Goal: Information Seeking & Learning: Learn about a topic

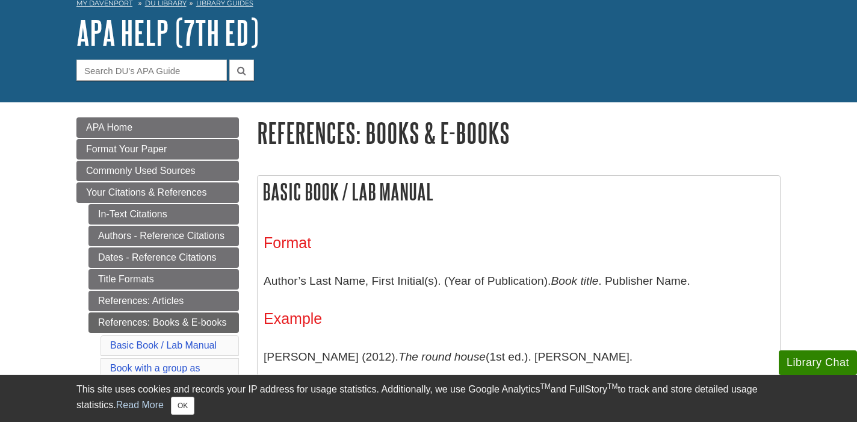
scroll to position [73, 0]
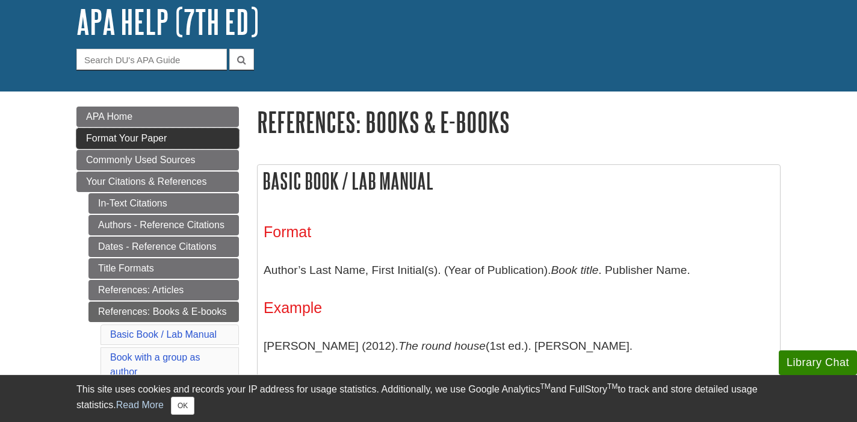
click at [137, 136] on span "Format Your Paper" at bounding box center [126, 138] width 81 height 10
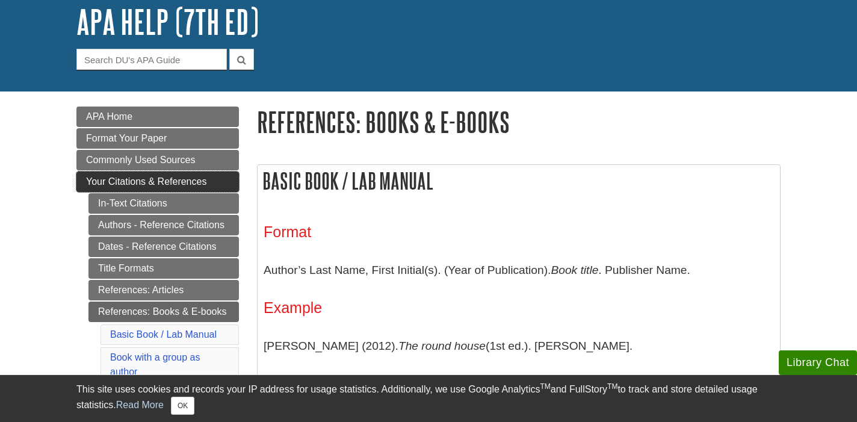
click at [177, 181] on span "Your Citations & References" at bounding box center [146, 181] width 120 height 10
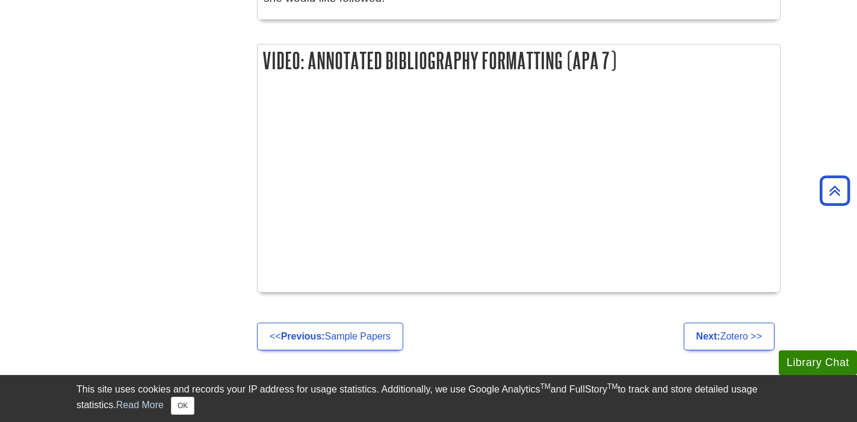
scroll to position [1316, 0]
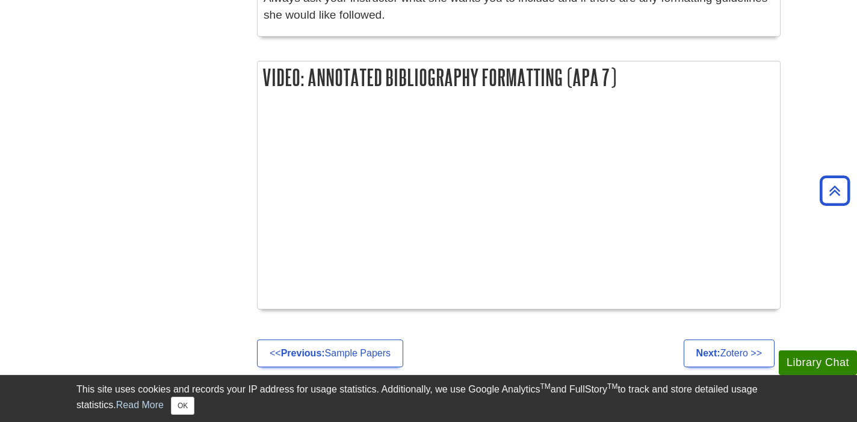
click at [538, 341] on ul "<< Previous: Sample Papers Next: Zotero >>" at bounding box center [519, 354] width 524 height 28
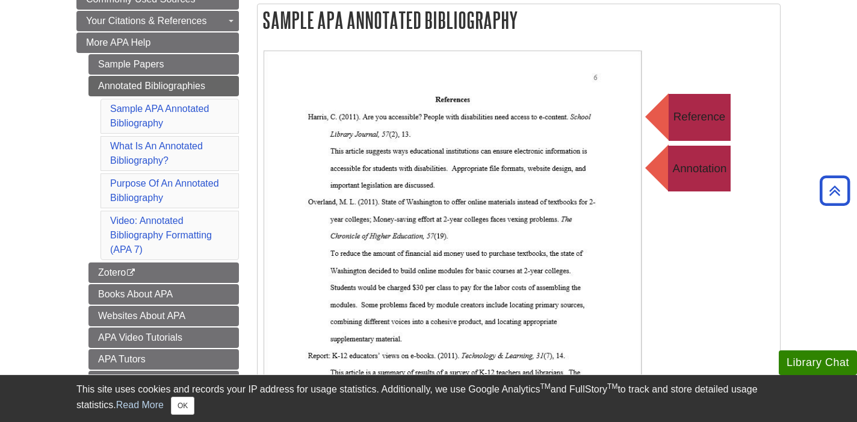
scroll to position [261, 0]
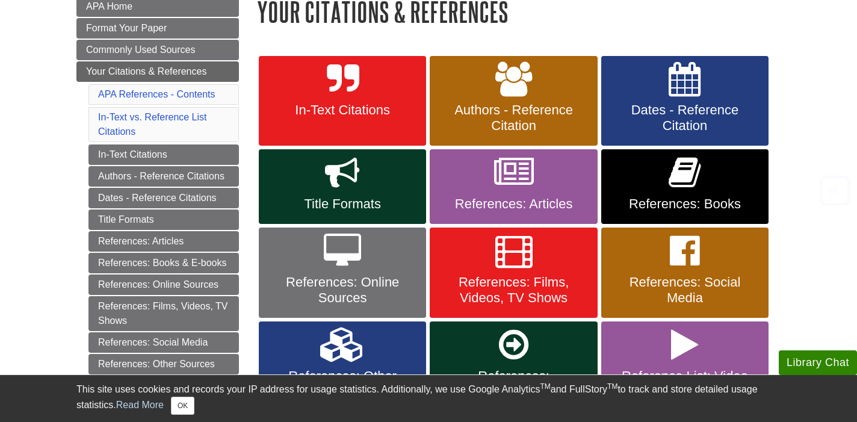
scroll to position [198, 0]
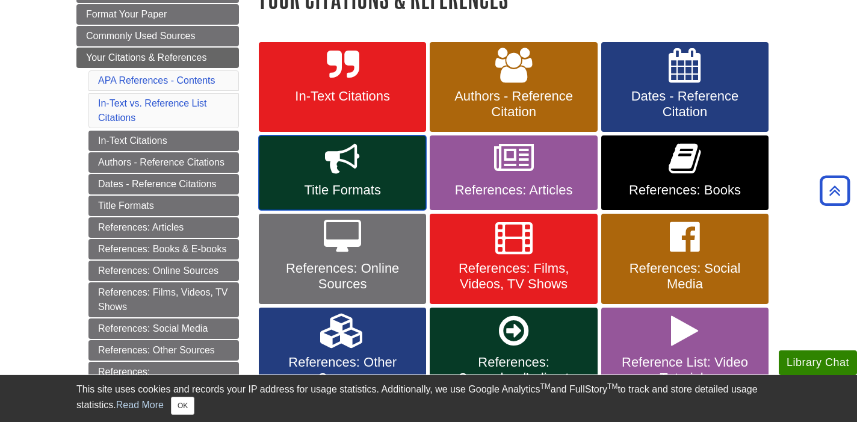
click at [345, 188] on span "Title Formats" at bounding box center [342, 190] width 149 height 16
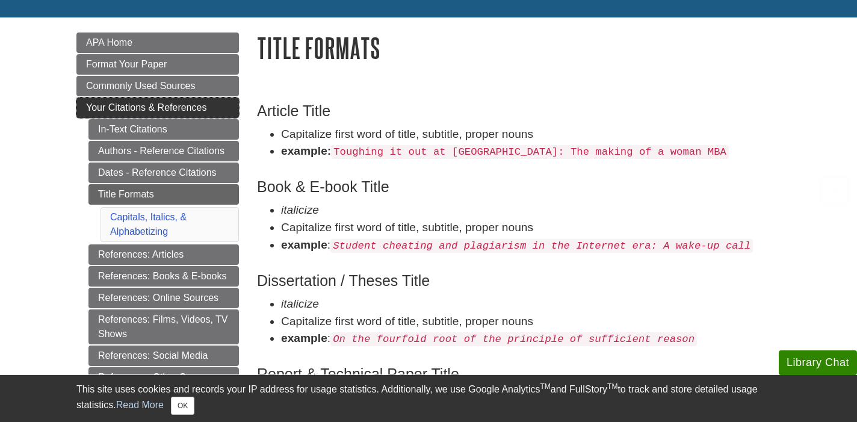
scroll to position [149, 0]
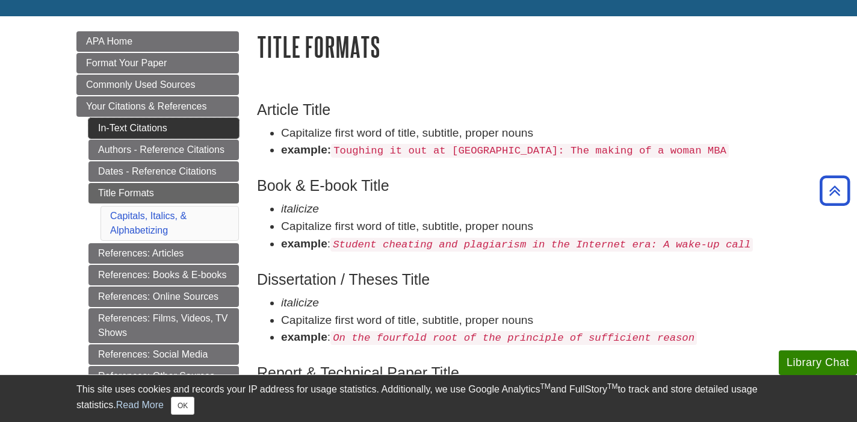
click at [173, 130] on link "In-Text Citations" at bounding box center [164, 128] width 151 height 20
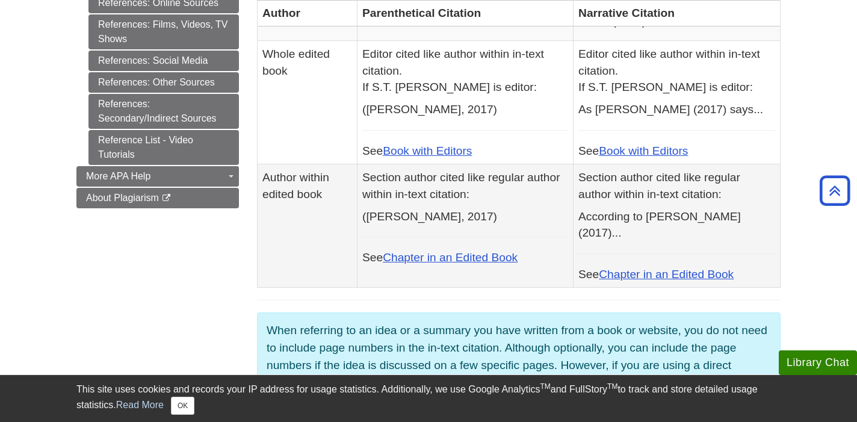
scroll to position [671, 0]
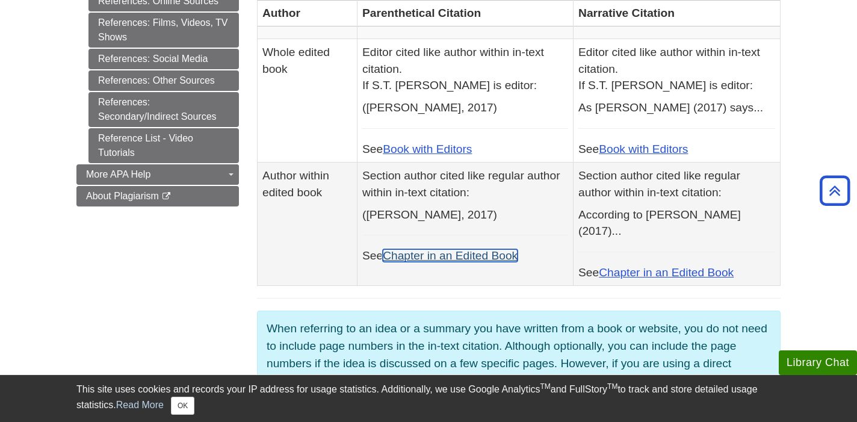
click at [423, 249] on link "Chapter in an Edited Book" at bounding box center [450, 255] width 135 height 13
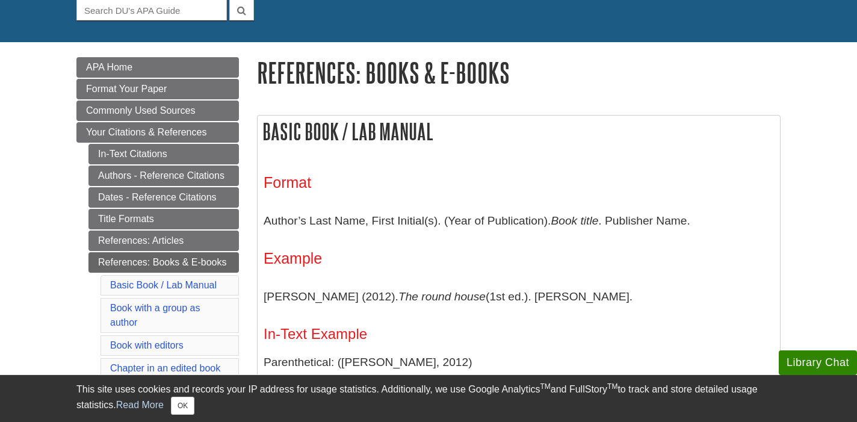
scroll to position [125, 0]
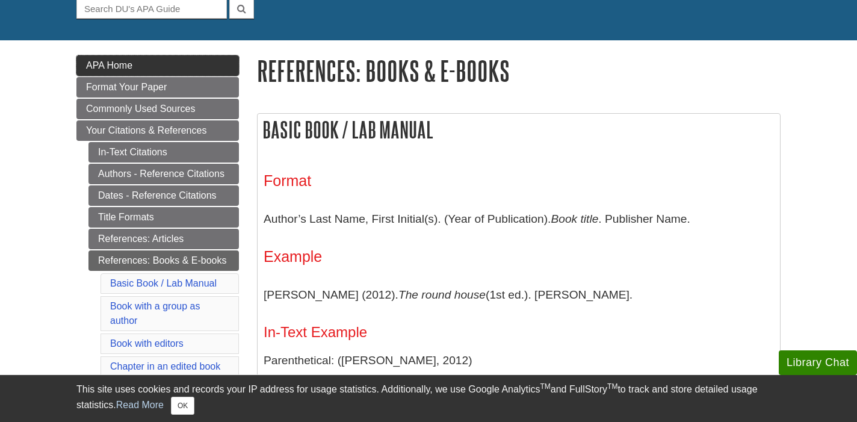
click at [117, 64] on span "APA Home" at bounding box center [109, 65] width 46 height 10
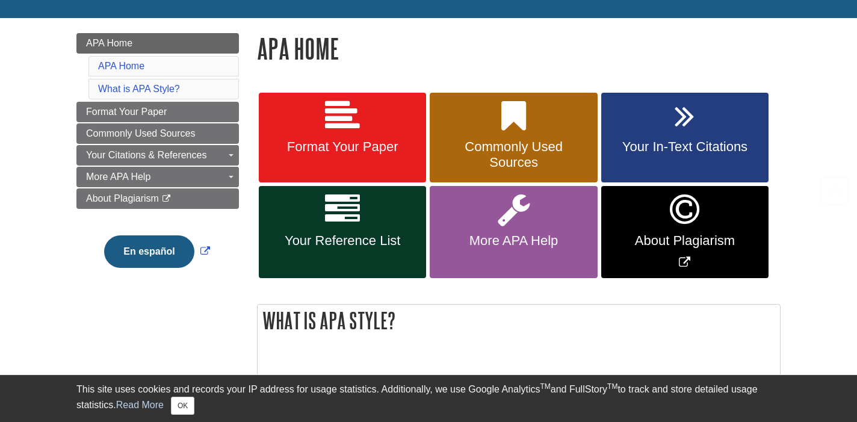
scroll to position [148, 0]
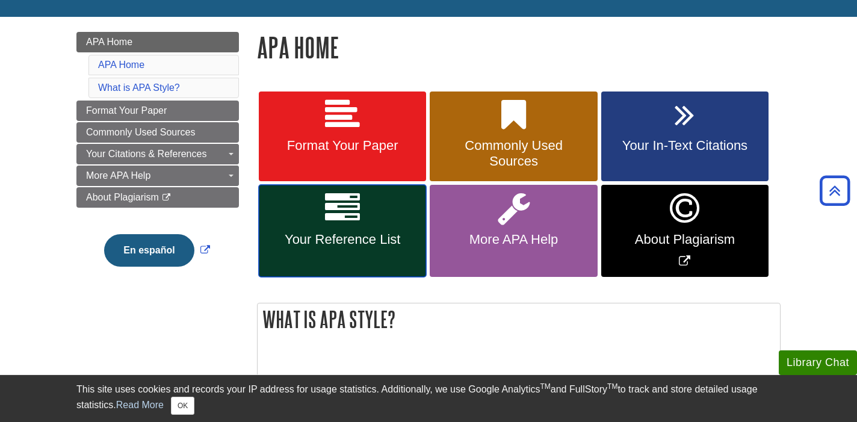
click at [356, 232] on span "Your Reference List" at bounding box center [342, 240] width 149 height 16
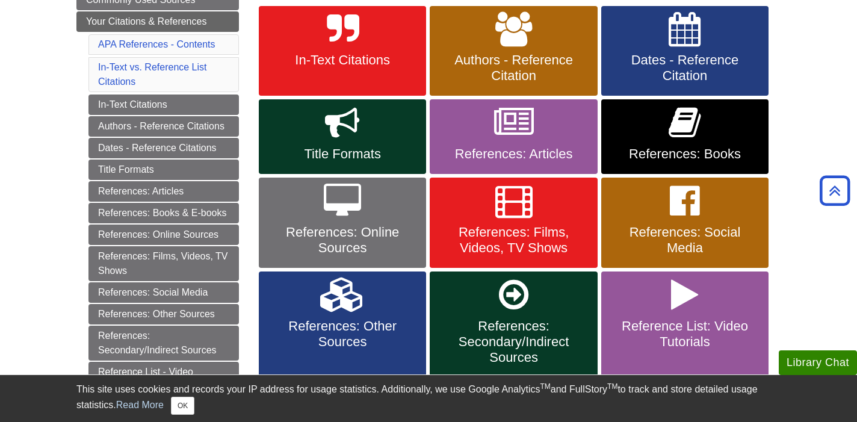
scroll to position [212, 0]
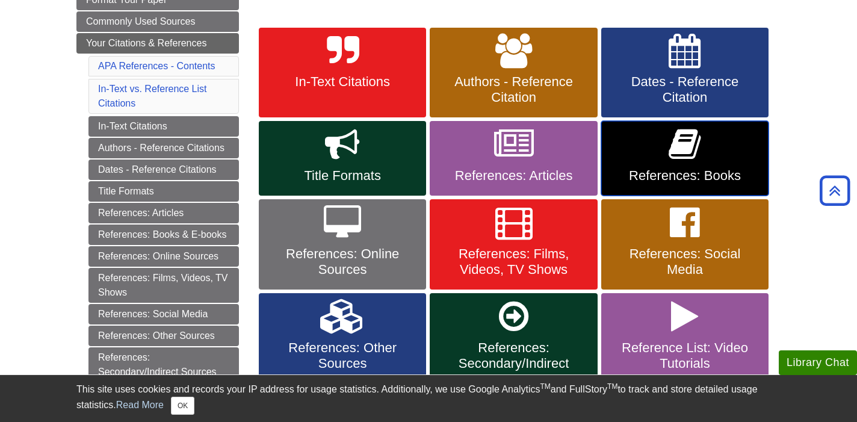
click at [700, 156] on icon at bounding box center [685, 144] width 32 height 35
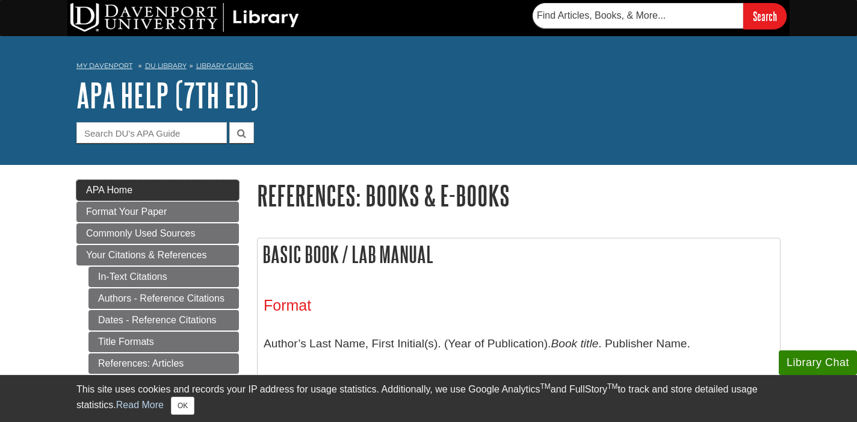
click at [178, 185] on link "APA Home" at bounding box center [157, 190] width 163 height 20
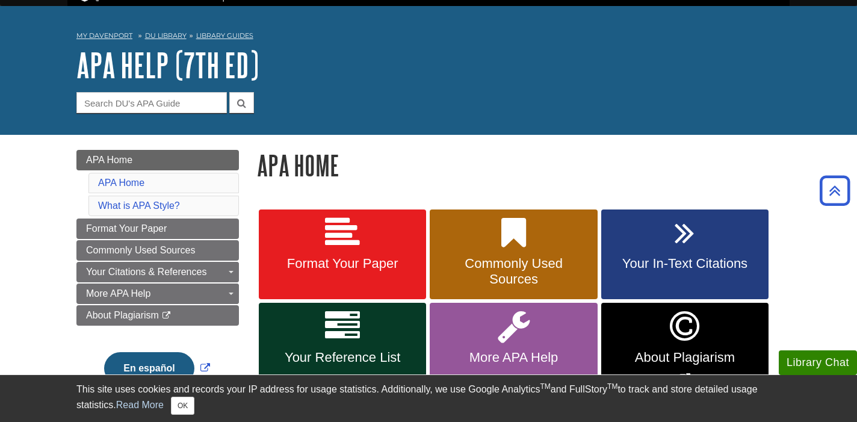
scroll to position [23, 0]
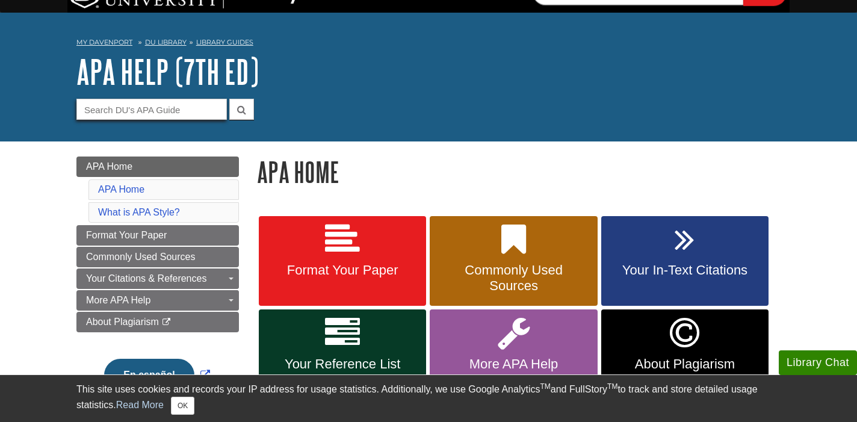
click at [106, 105] on input "Guide Search Terms" at bounding box center [151, 109] width 151 height 21
type input "h"
type input "title page for annotated bibliography"
click at [229, 99] on button "submit" at bounding box center [241, 109] width 25 height 21
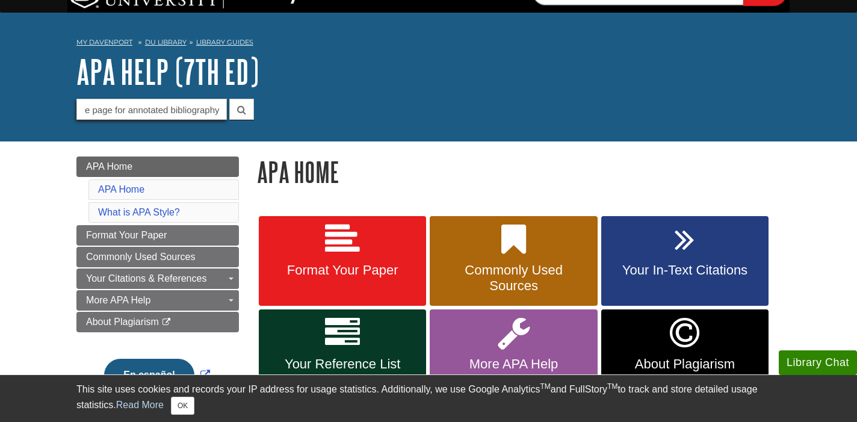
scroll to position [0, 0]
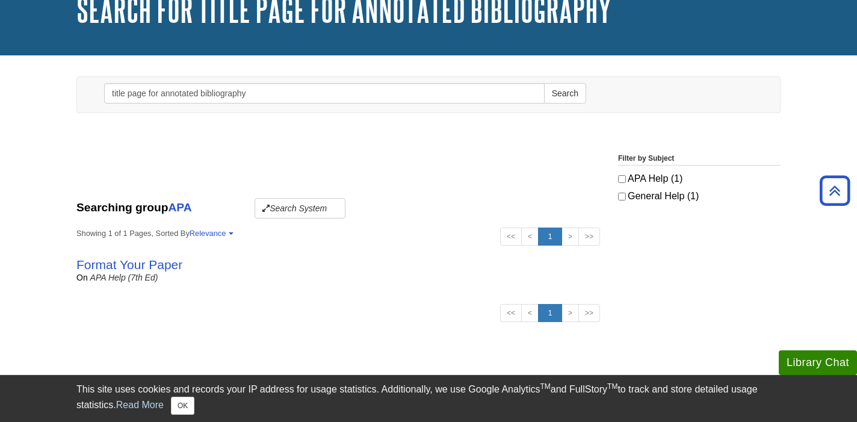
scroll to position [83, 0]
